Goal: Task Accomplishment & Management: Manage account settings

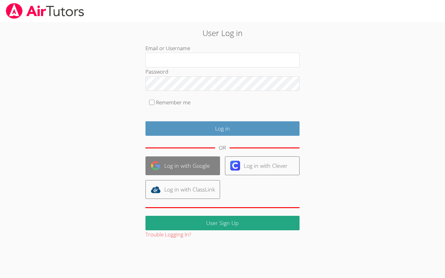
click at [177, 165] on link "Log in with Google" at bounding box center [182, 165] width 75 height 19
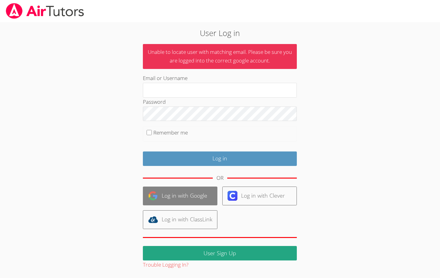
click at [191, 199] on link "Log in with Google" at bounding box center [180, 196] width 75 height 19
click at [193, 193] on link "Log in with Google" at bounding box center [180, 196] width 75 height 19
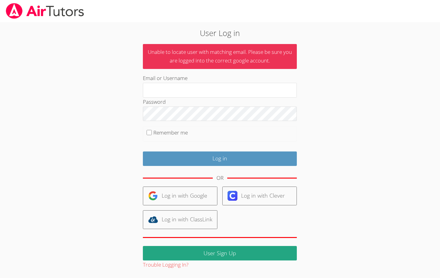
click at [193, 193] on link "Log in with Google" at bounding box center [180, 196] width 75 height 19
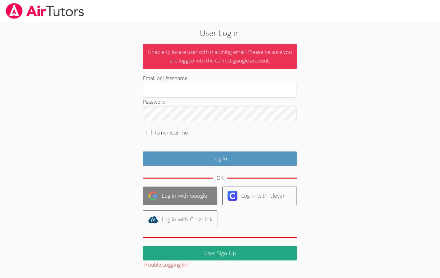
click at [197, 199] on link "Log in with Google" at bounding box center [180, 196] width 75 height 19
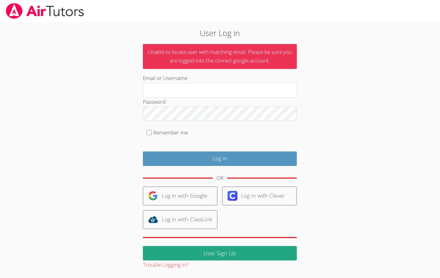
click at [197, 196] on link "Log in with Google" at bounding box center [180, 196] width 75 height 19
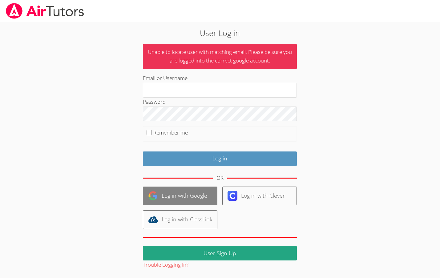
click at [173, 197] on link "Log in with Google" at bounding box center [180, 196] width 75 height 19
